Goal: Transaction & Acquisition: Purchase product/service

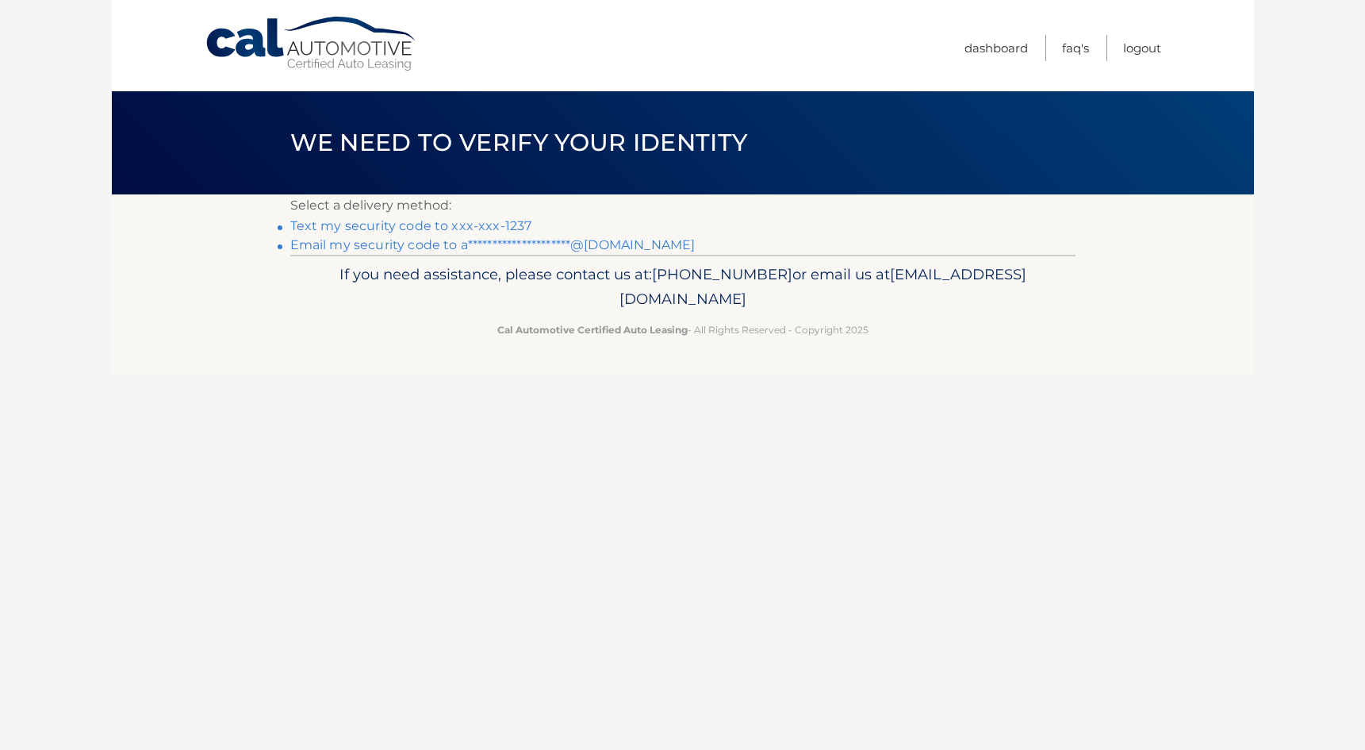
click at [474, 225] on link "Text my security code to xxx-xxx-1237" at bounding box center [411, 225] width 242 height 15
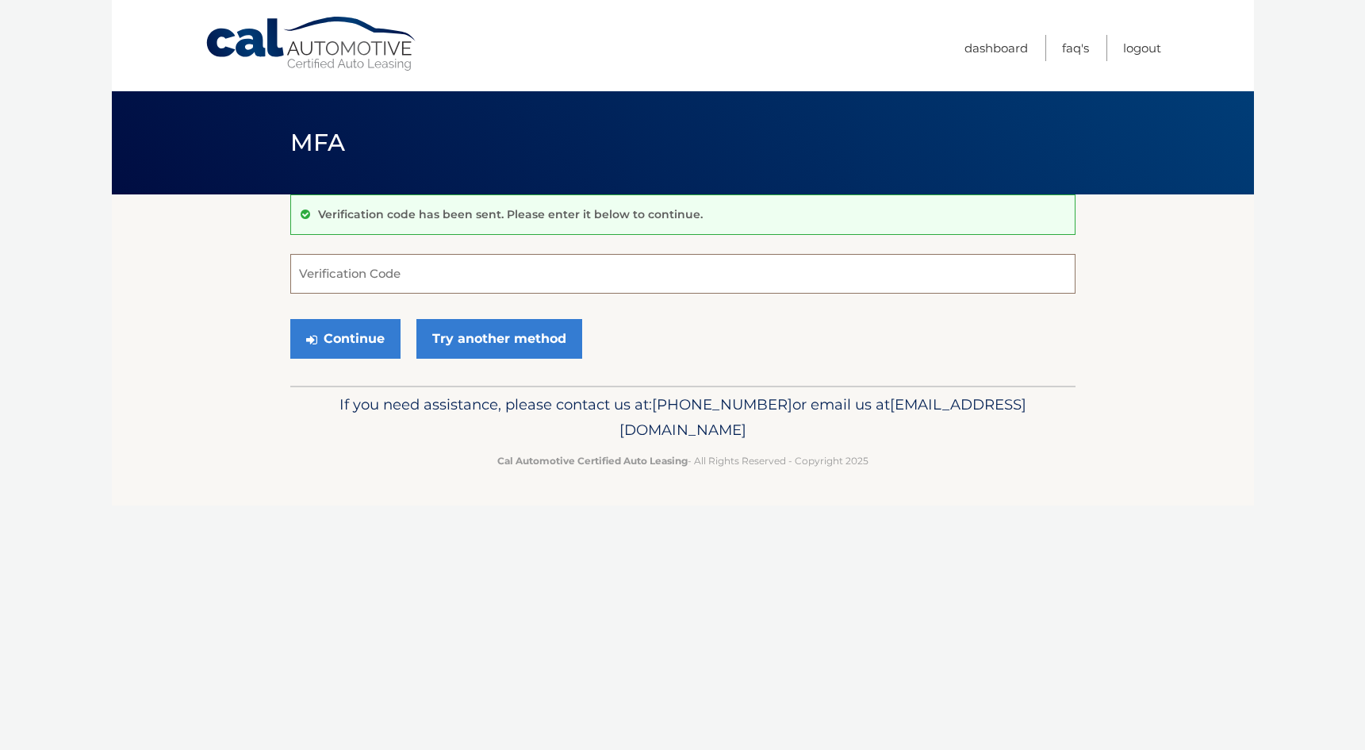
click at [436, 278] on input "Verification Code" at bounding box center [682, 274] width 785 height 40
type input "968168"
click at [363, 337] on button "Continue" at bounding box center [345, 339] width 110 height 40
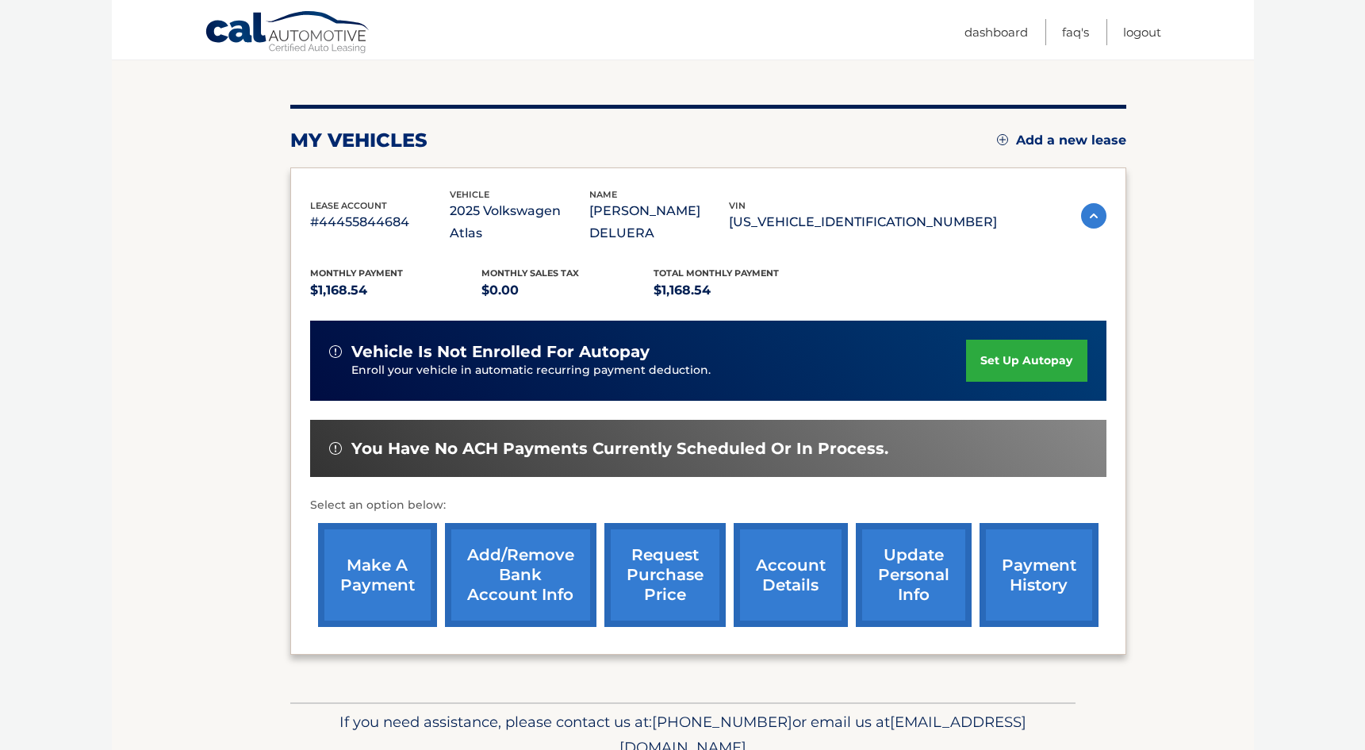
scroll to position [186, 0]
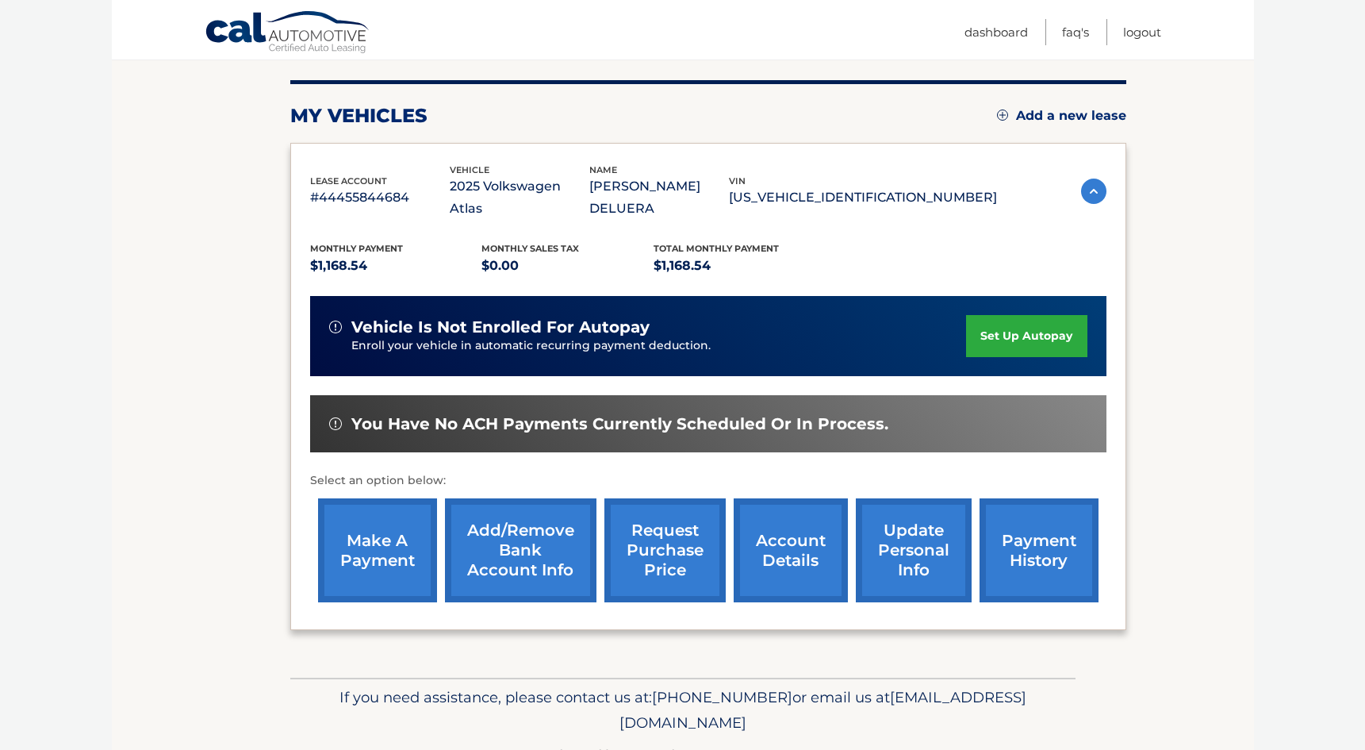
click at [385, 547] on link "make a payment" at bounding box center [377, 550] width 119 height 104
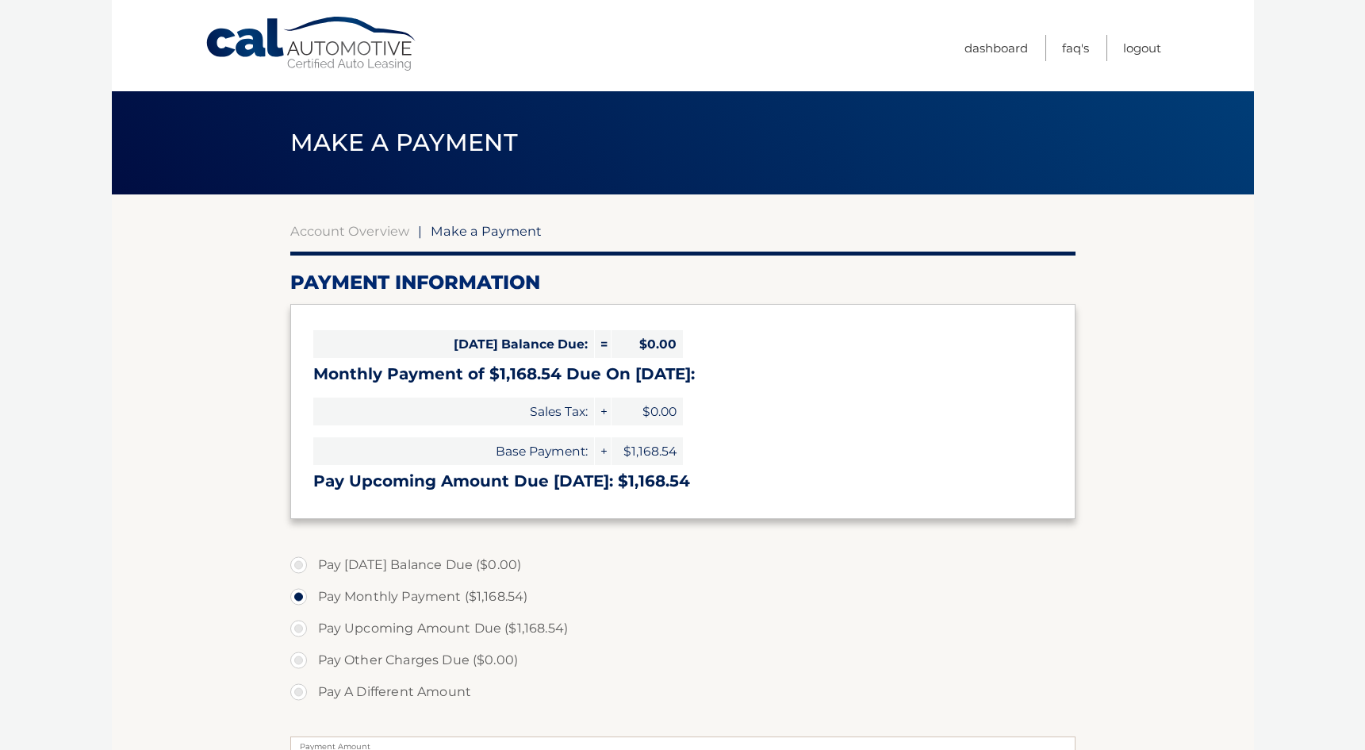
select select "ODU5MzJkNzYtYTY4Ni00N2Y4LTk3YWYtOWUwODBjZGE0M2M3"
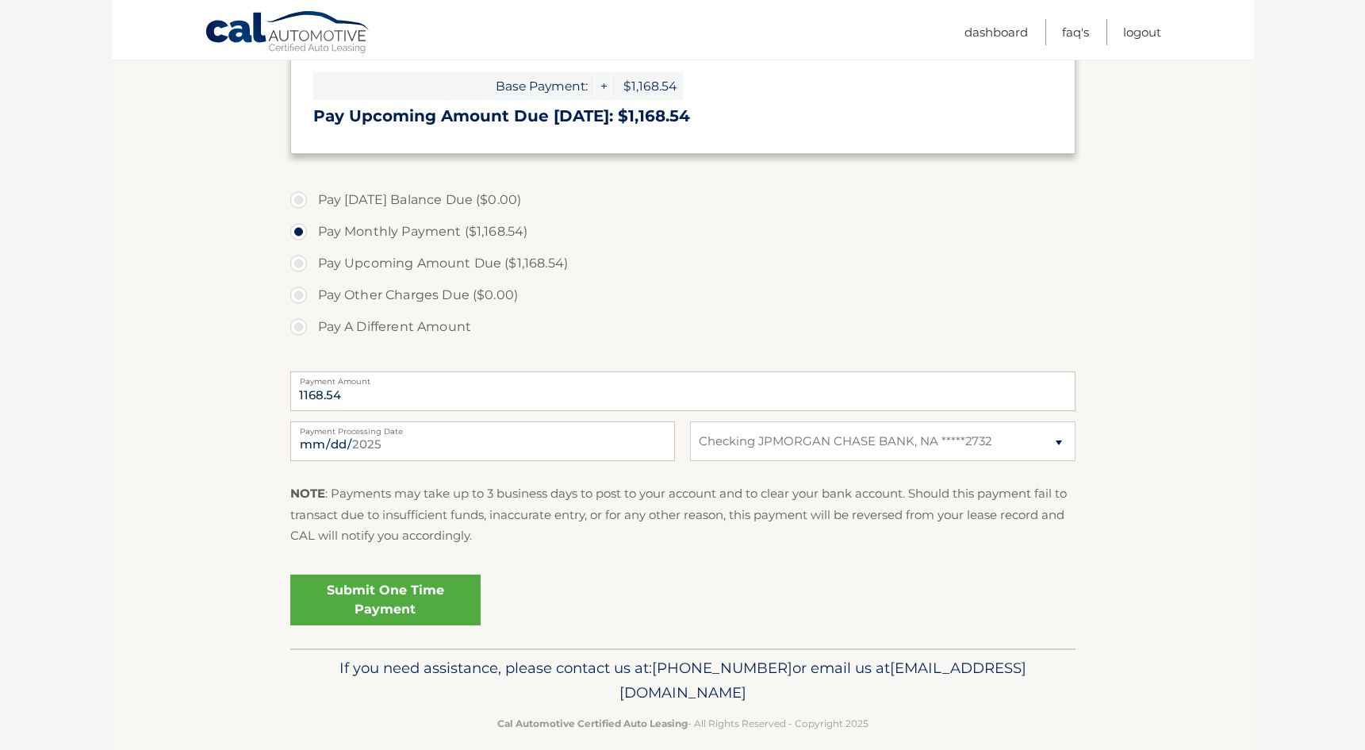
scroll to position [367, 0]
click at [375, 605] on link "Submit One Time Payment" at bounding box center [385, 598] width 190 height 51
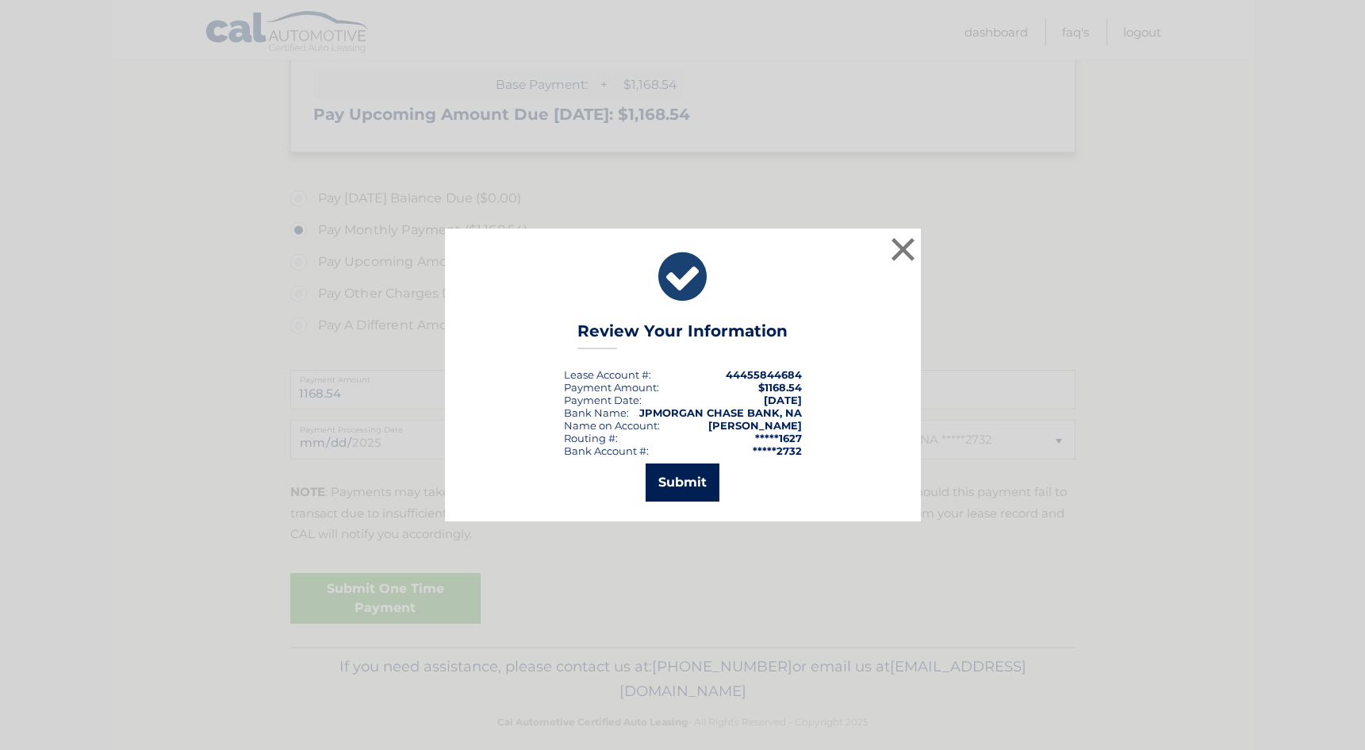
click at [691, 495] on button "Submit" at bounding box center [683, 482] width 74 height 38
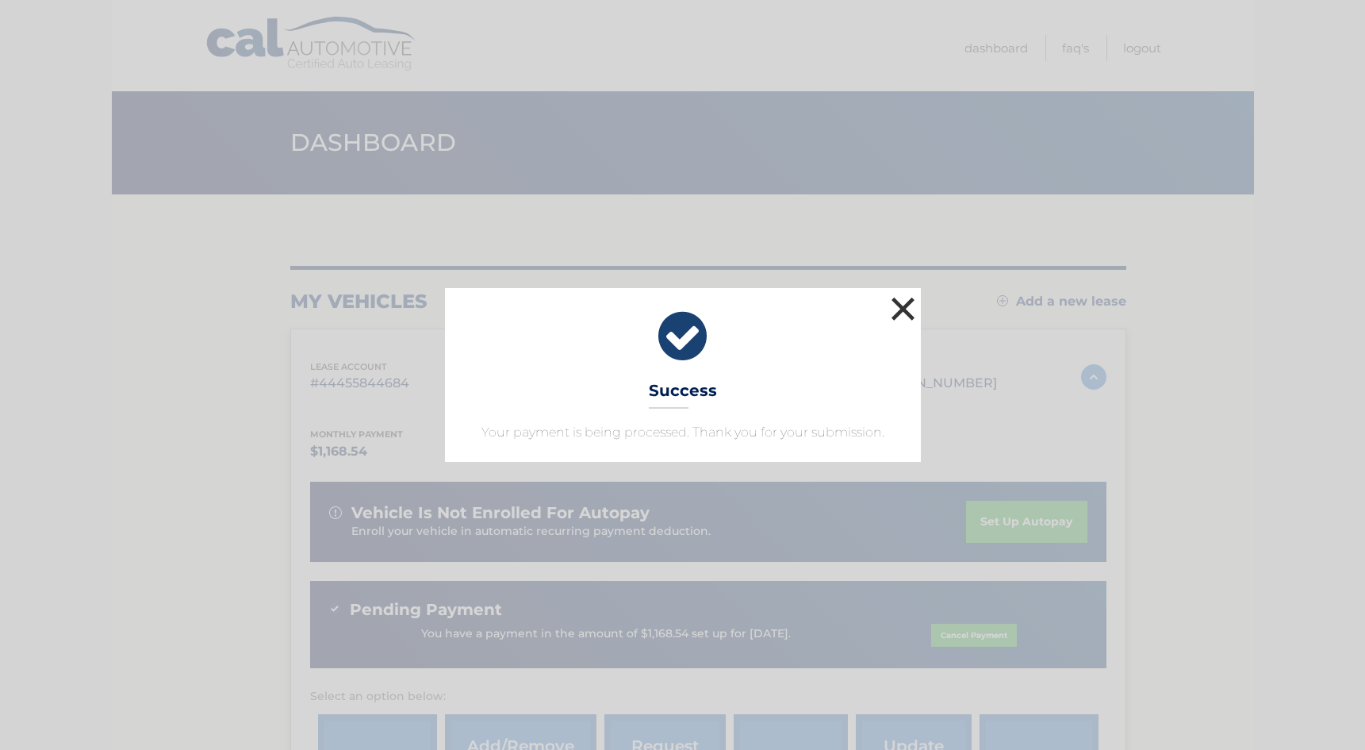
click at [908, 306] on button "×" at bounding box center [904, 309] width 32 height 32
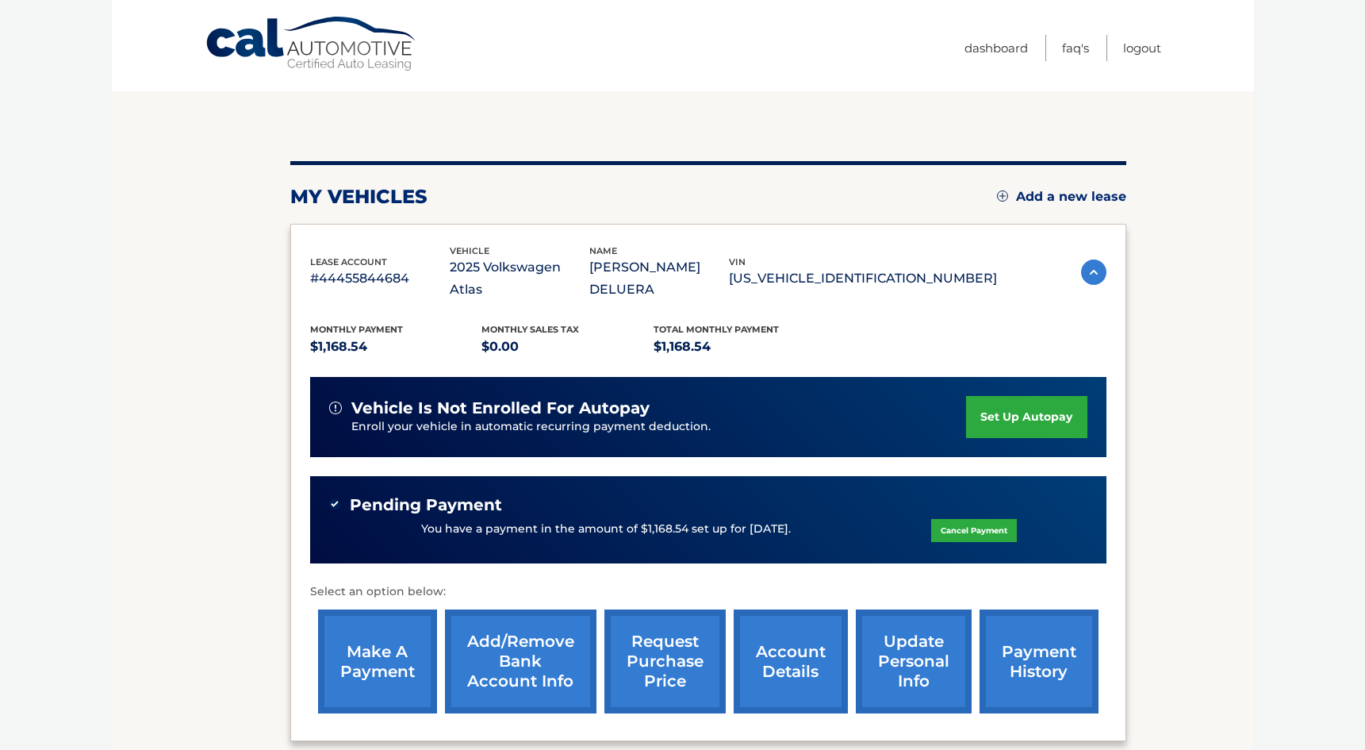
scroll to position [263, 0]
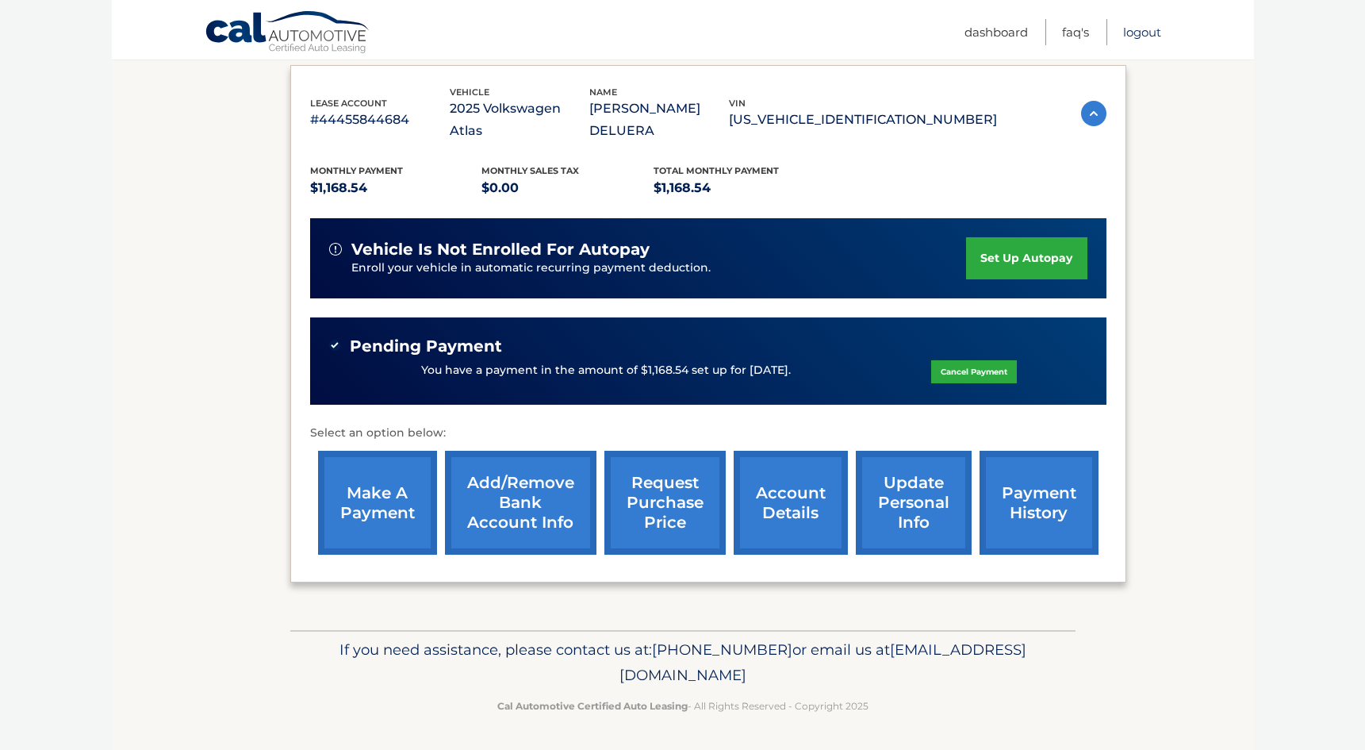
click at [1146, 30] on link "Logout" at bounding box center [1142, 32] width 38 height 26
